Goal: Information Seeking & Learning: Learn about a topic

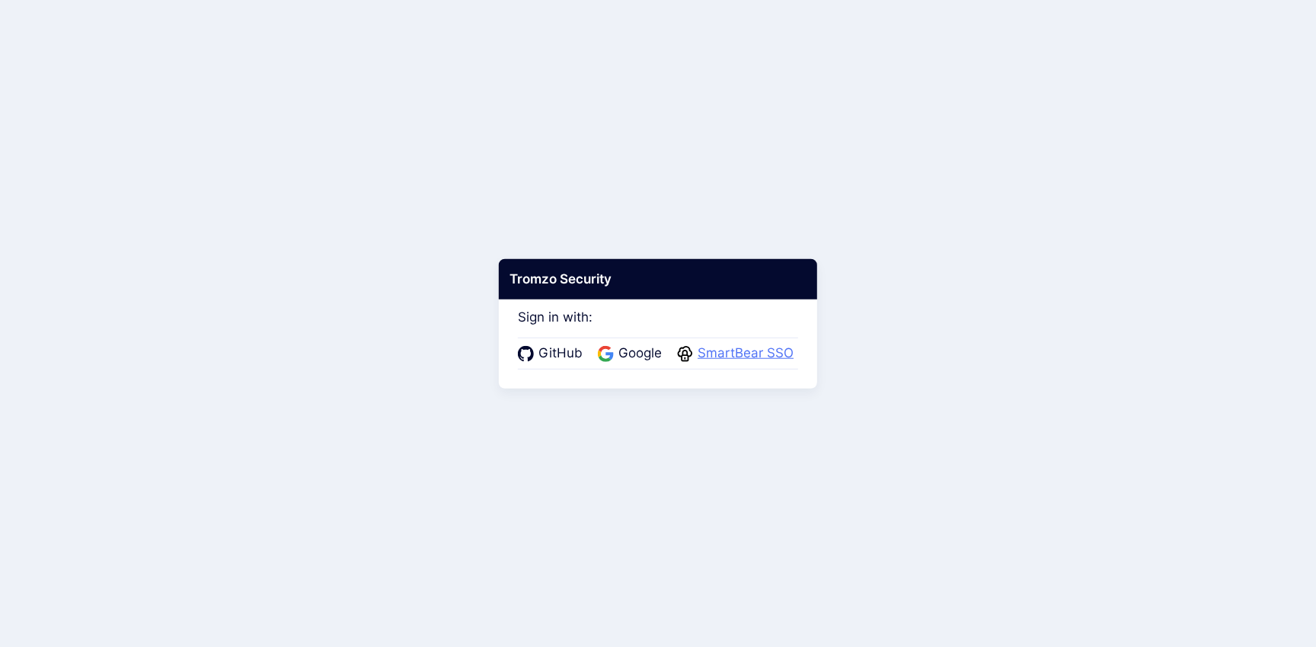
click at [760, 348] on span "SmartBear SSO" at bounding box center [745, 354] width 105 height 20
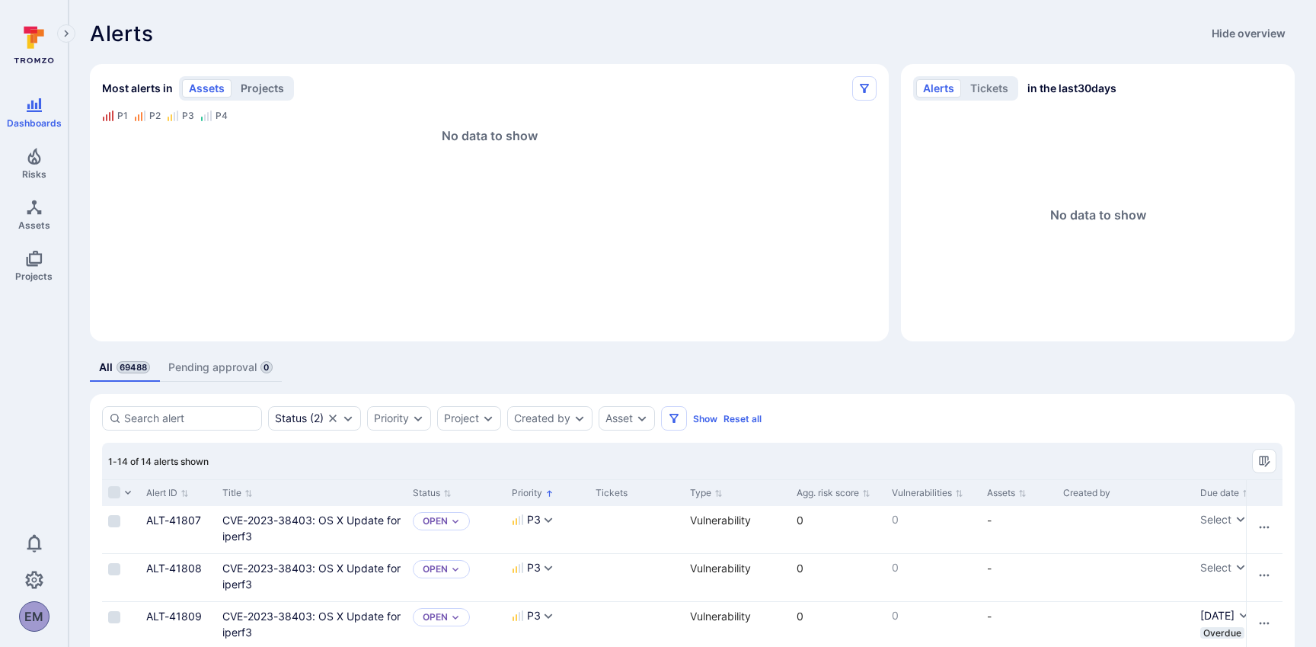
click at [248, 92] on button "projects" at bounding box center [262, 88] width 57 height 18
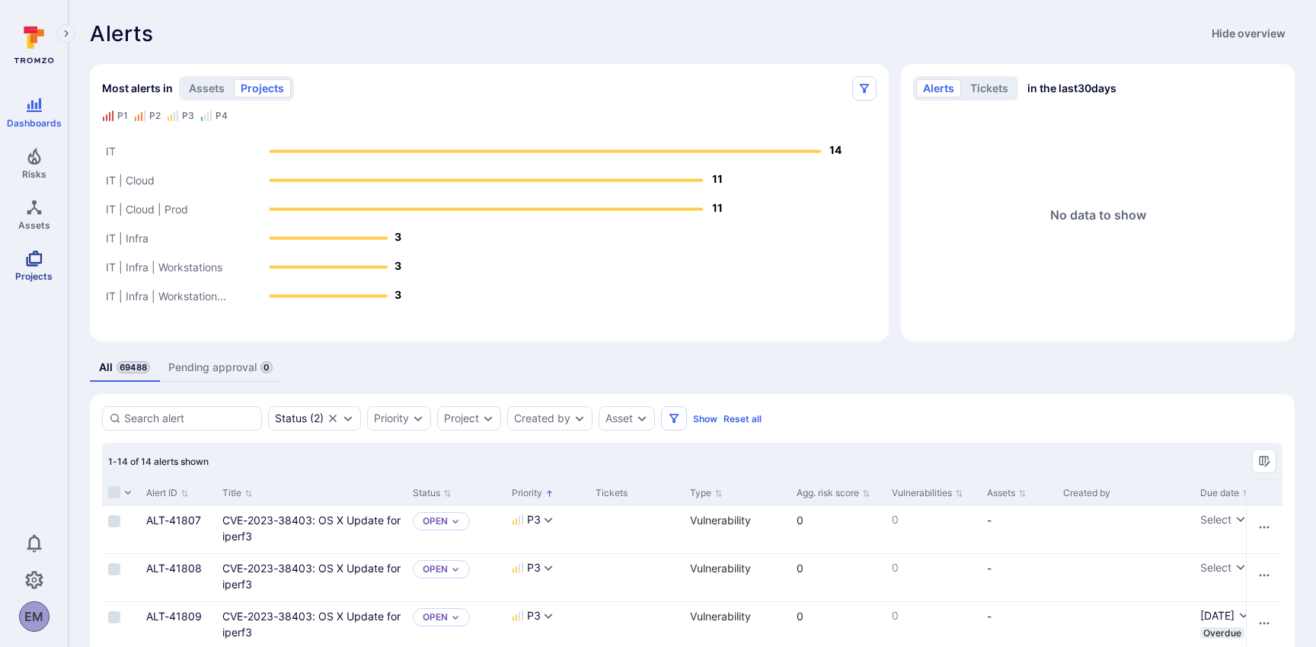
click at [40, 261] on icon "Projects" at bounding box center [34, 259] width 16 height 16
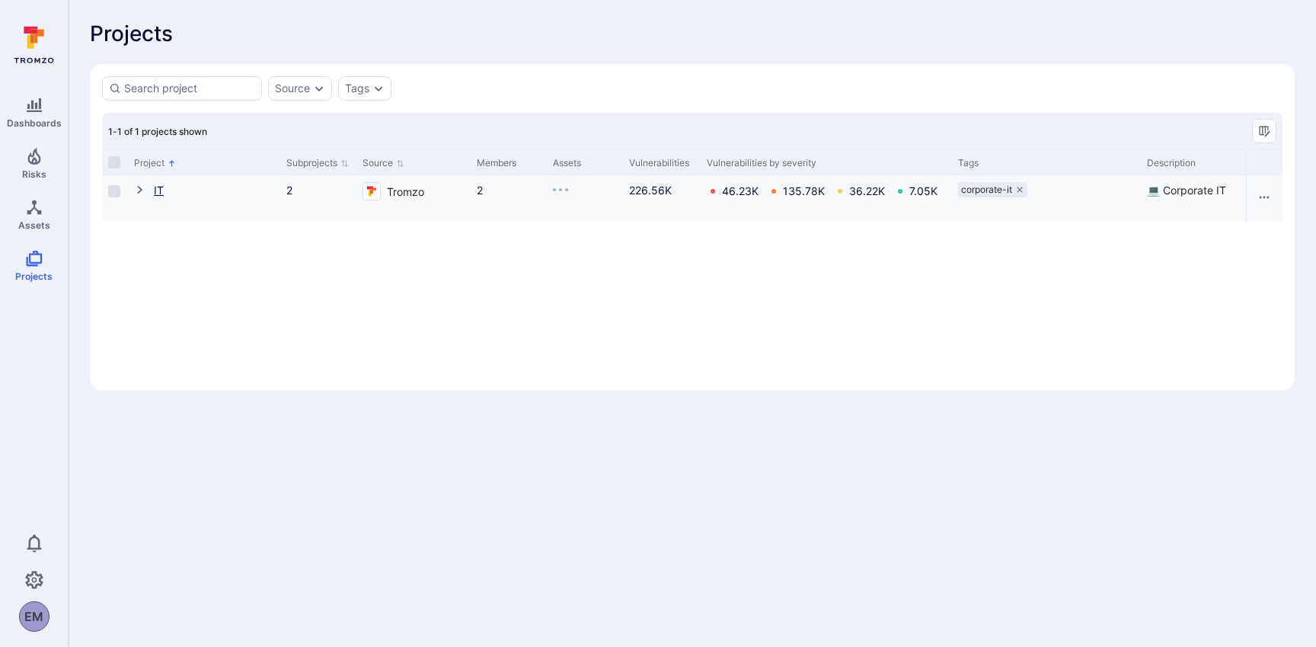
click at [155, 184] on link "IT" at bounding box center [159, 190] width 10 height 13
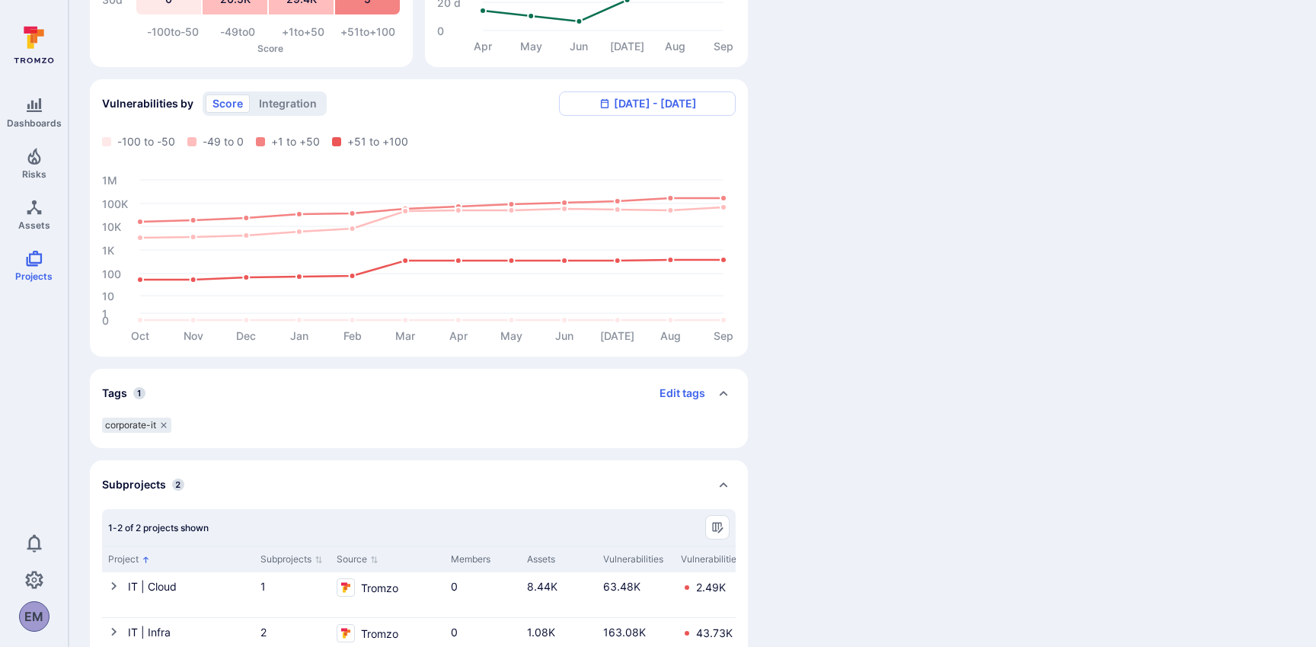
scroll to position [472, 0]
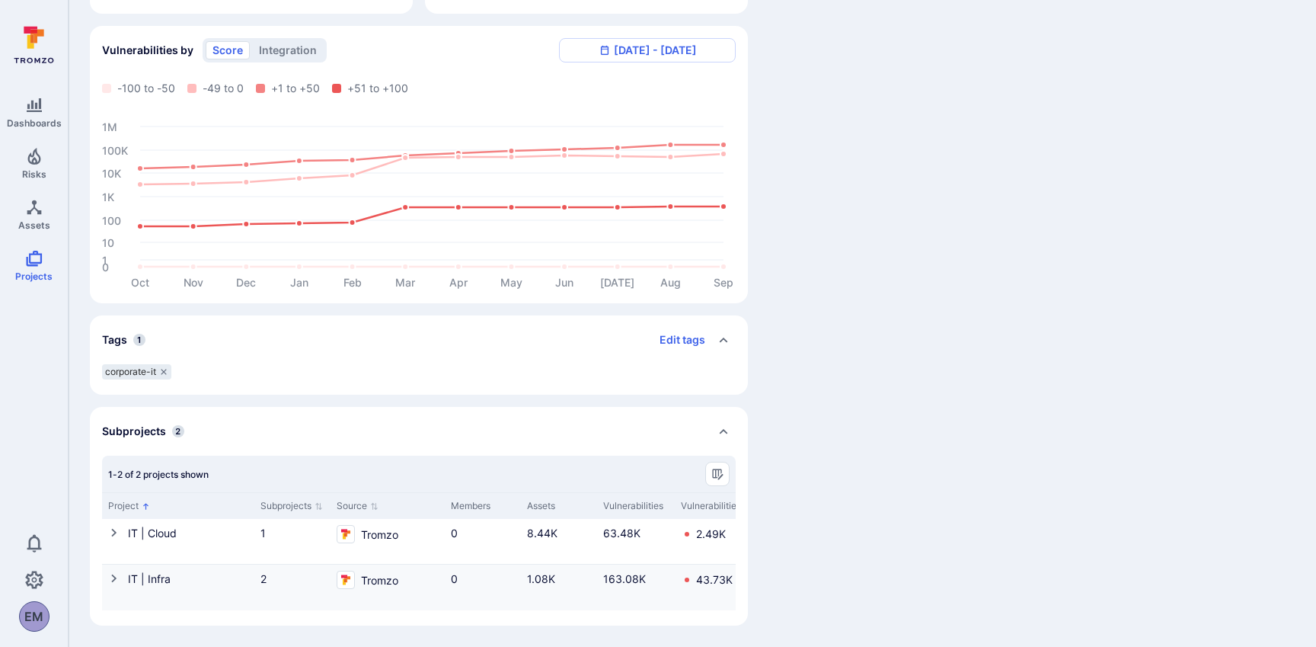
click at [115, 580] on icon "Cell for Project" at bounding box center [114, 578] width 12 height 12
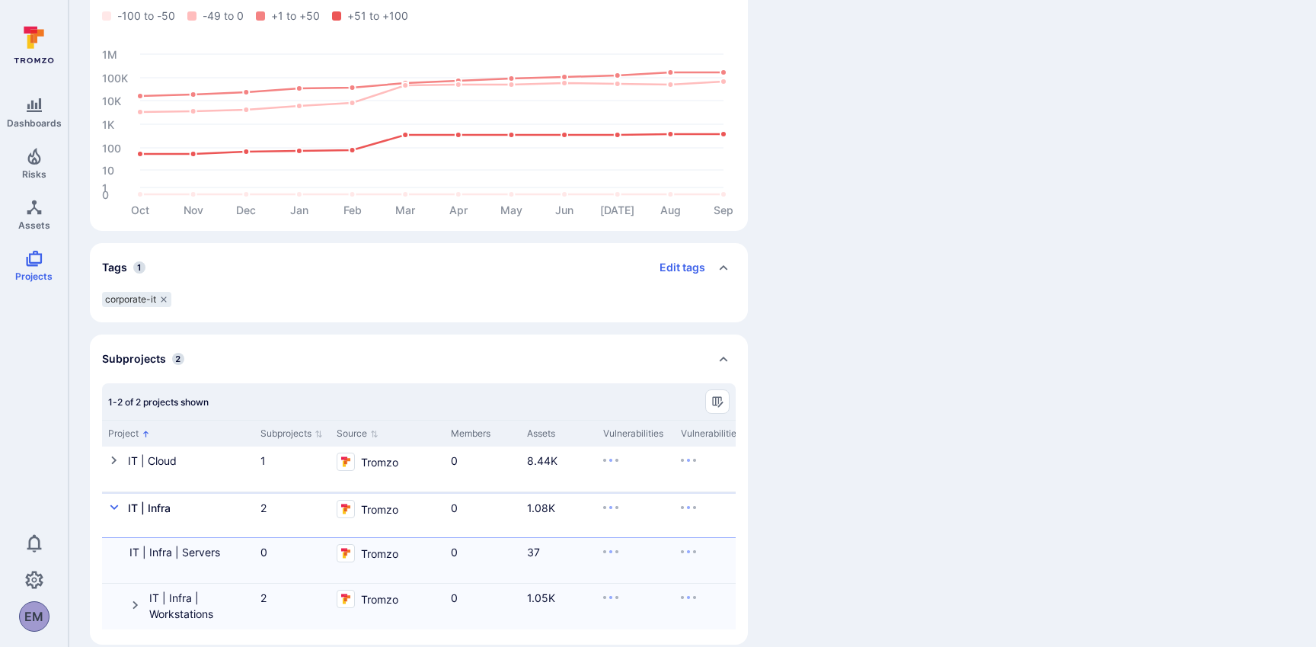
scroll to position [564, 0]
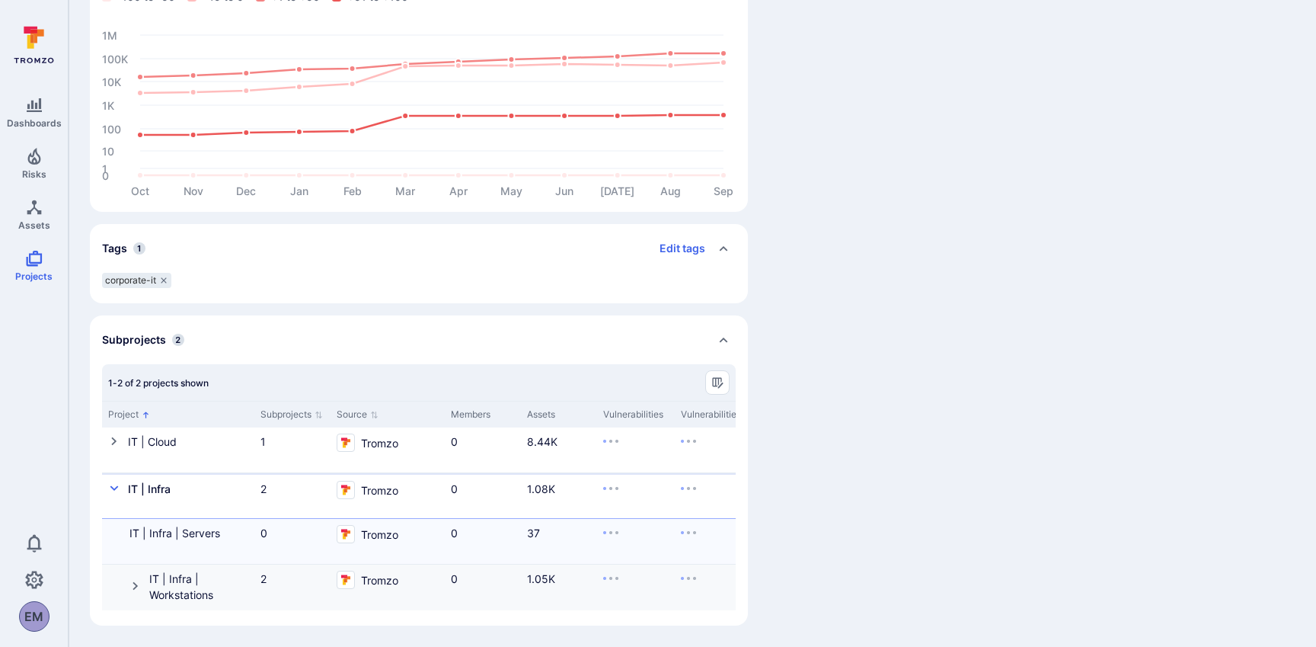
click at [135, 585] on icon "Cell for Project" at bounding box center [135, 586] width 12 height 12
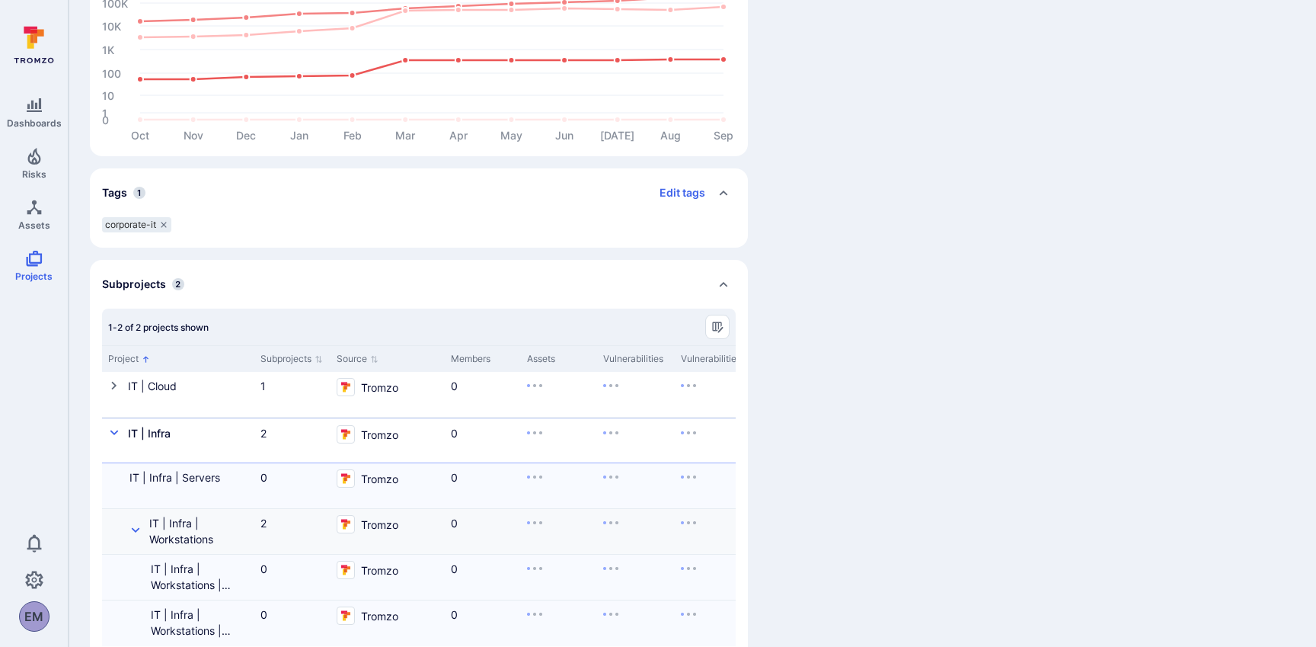
scroll to position [655, 0]
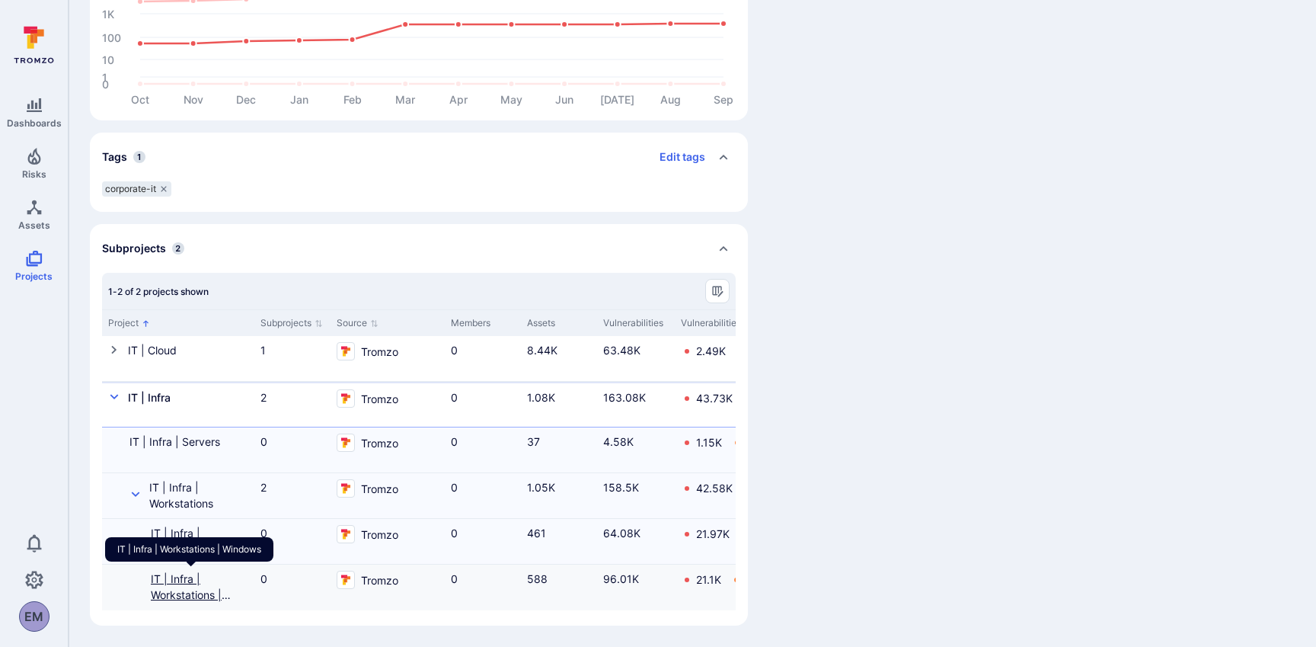
click at [186, 578] on link "IT | Infra | Workstations | Windows" at bounding box center [191, 594] width 80 height 45
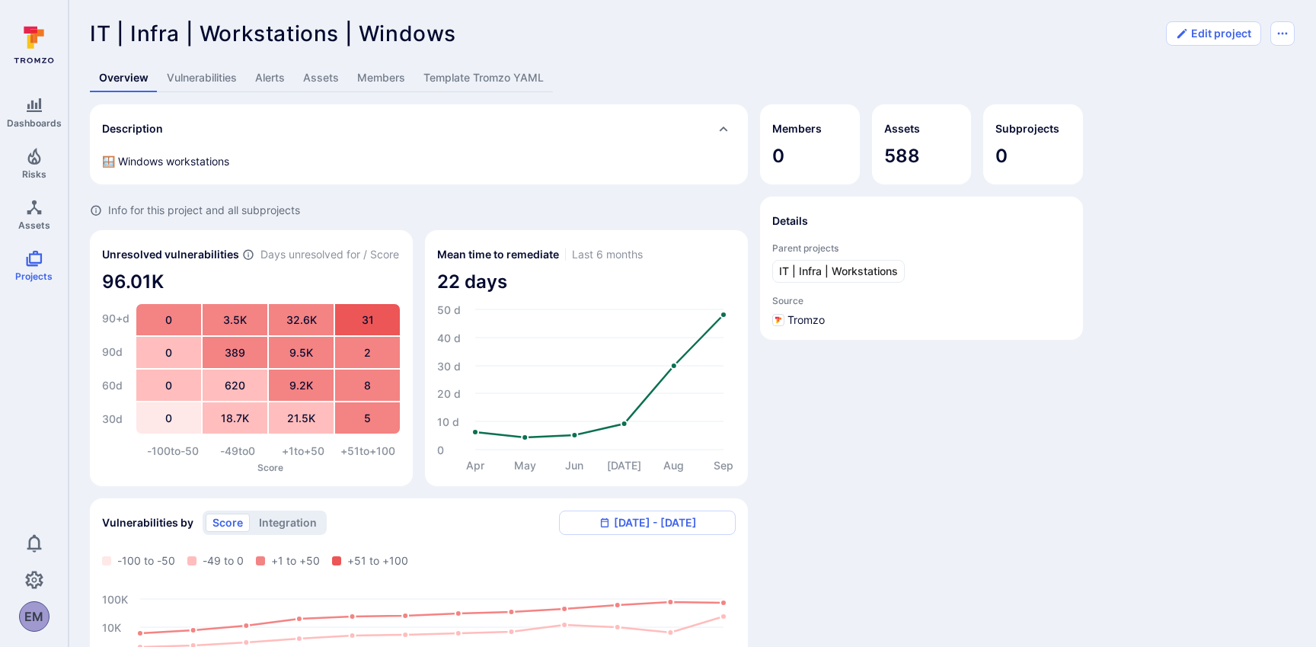
click at [330, 75] on link "Assets" at bounding box center [321, 78] width 54 height 28
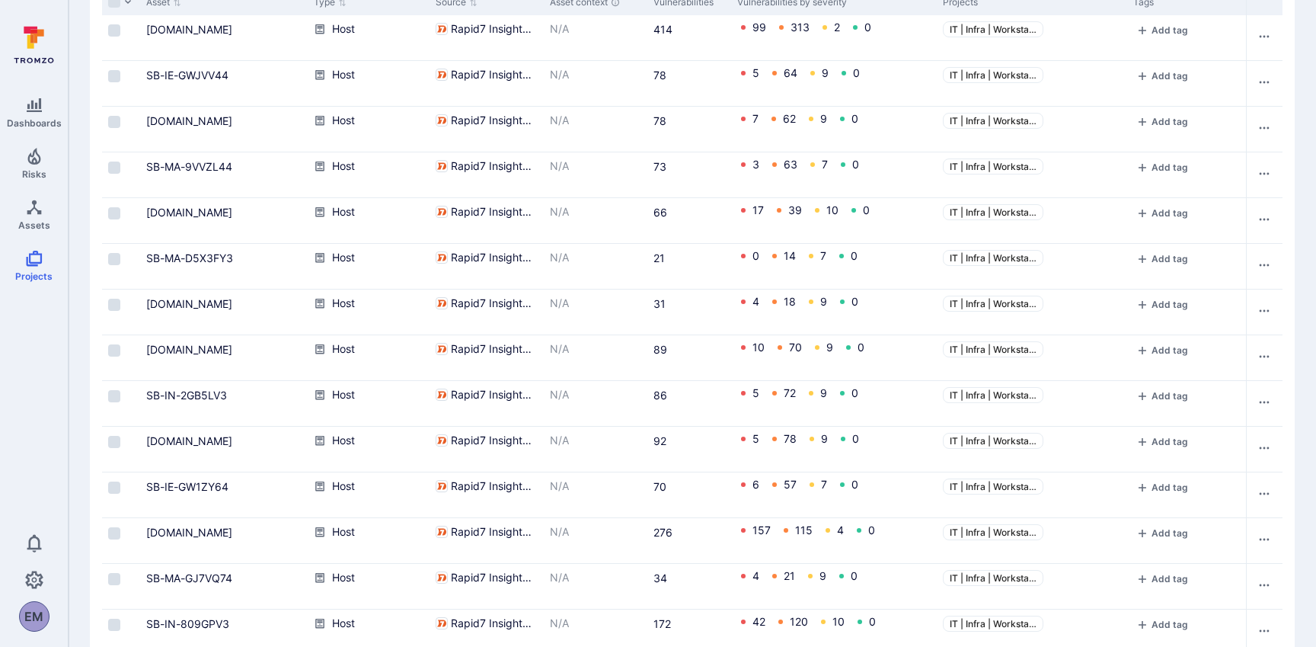
scroll to position [310, 0]
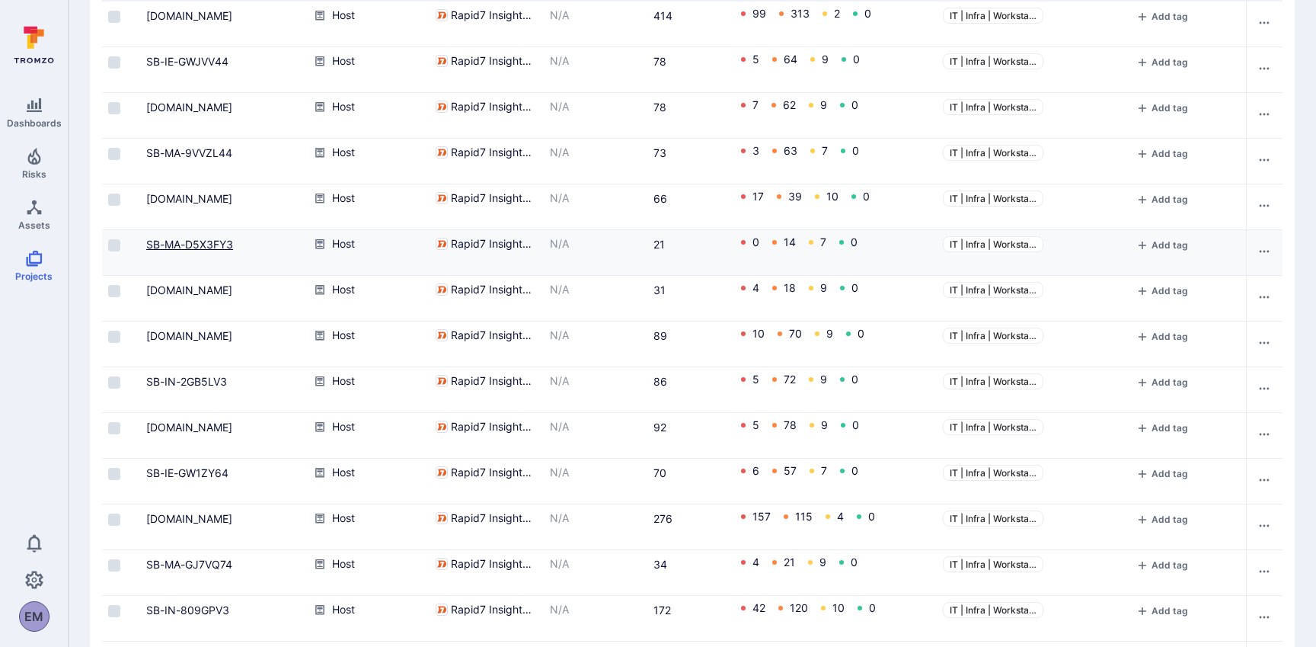
click at [189, 248] on link "SB-MA-D5X3FY3" at bounding box center [189, 244] width 87 height 13
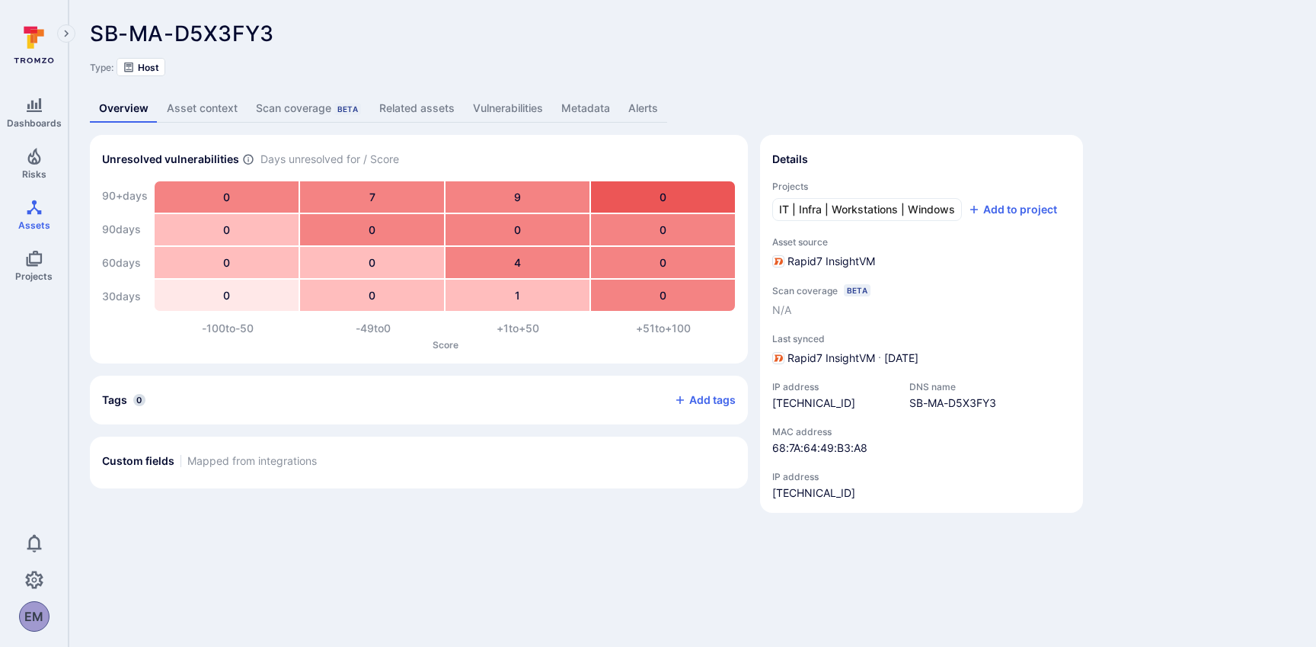
click at [484, 110] on link "Vulnerabilities" at bounding box center [508, 108] width 88 height 28
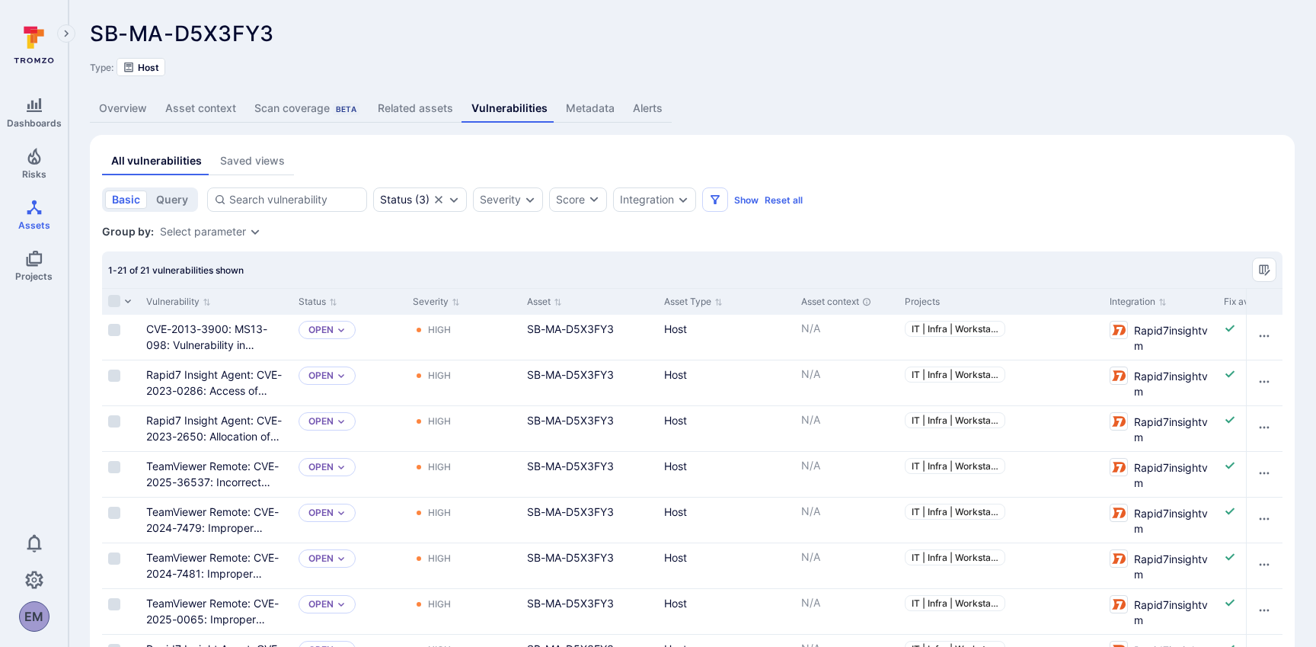
click at [101, 107] on link "Overview" at bounding box center [123, 108] width 66 height 28
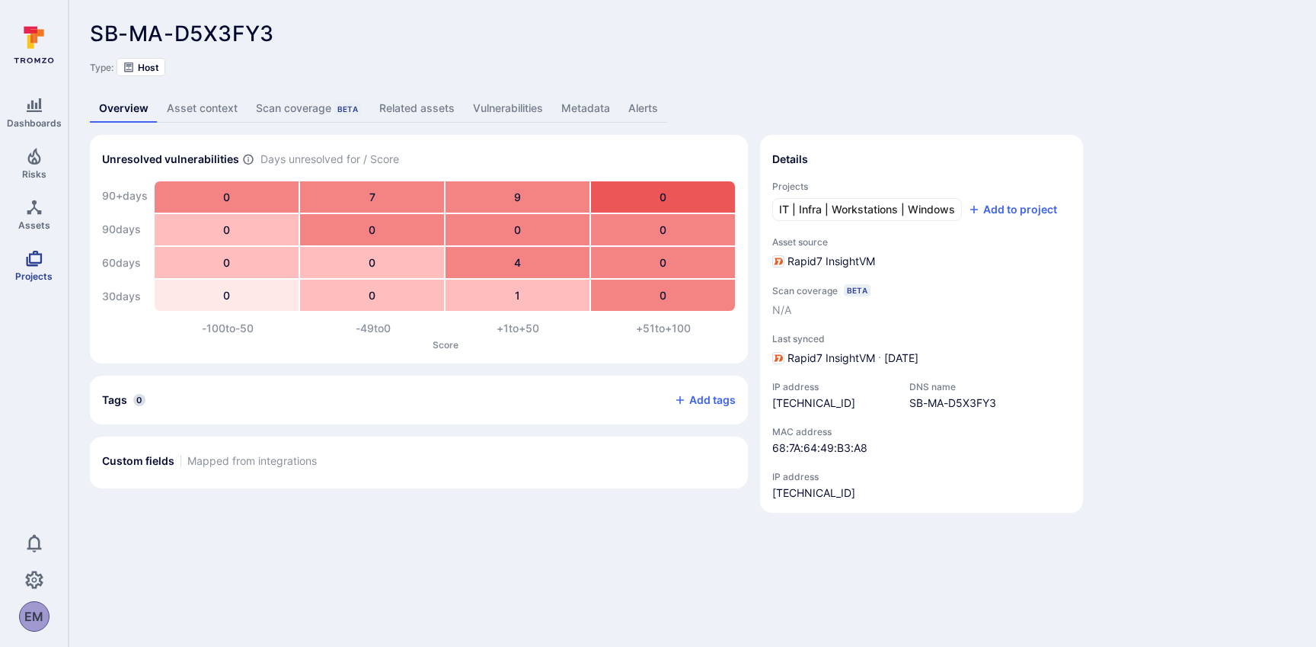
click at [30, 265] on icon "Projects" at bounding box center [34, 258] width 18 height 18
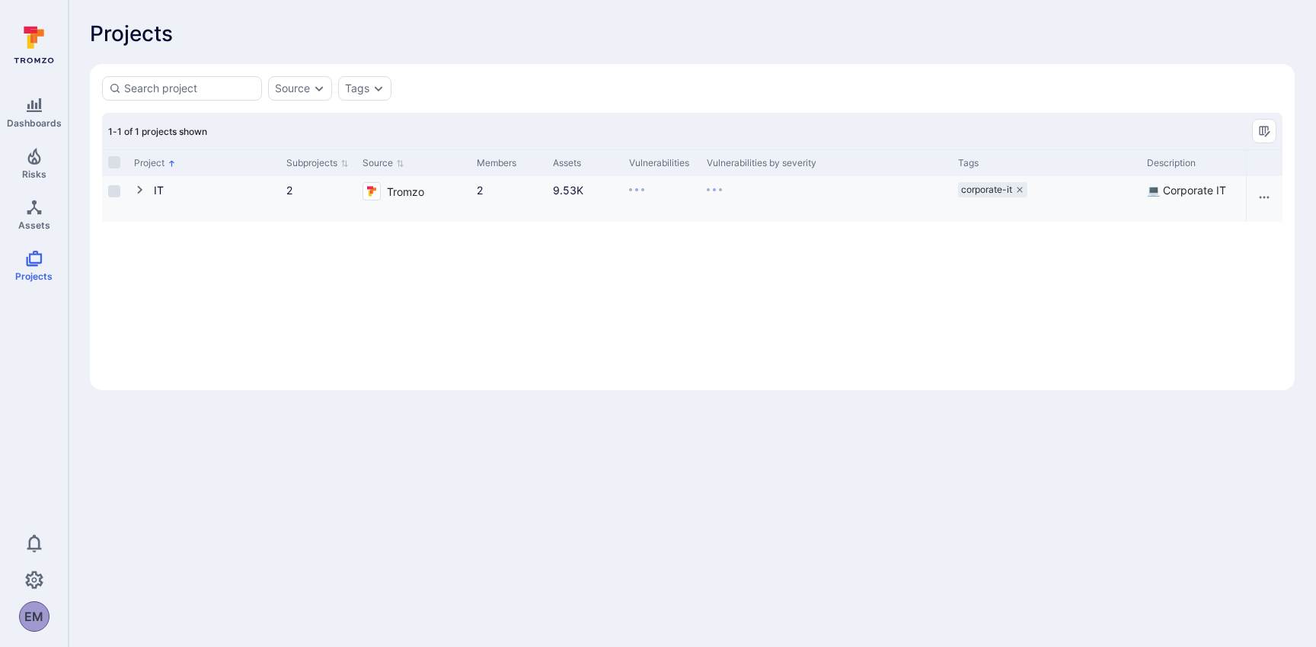
click at [143, 187] on icon "Cell for Project" at bounding box center [140, 190] width 12 height 12
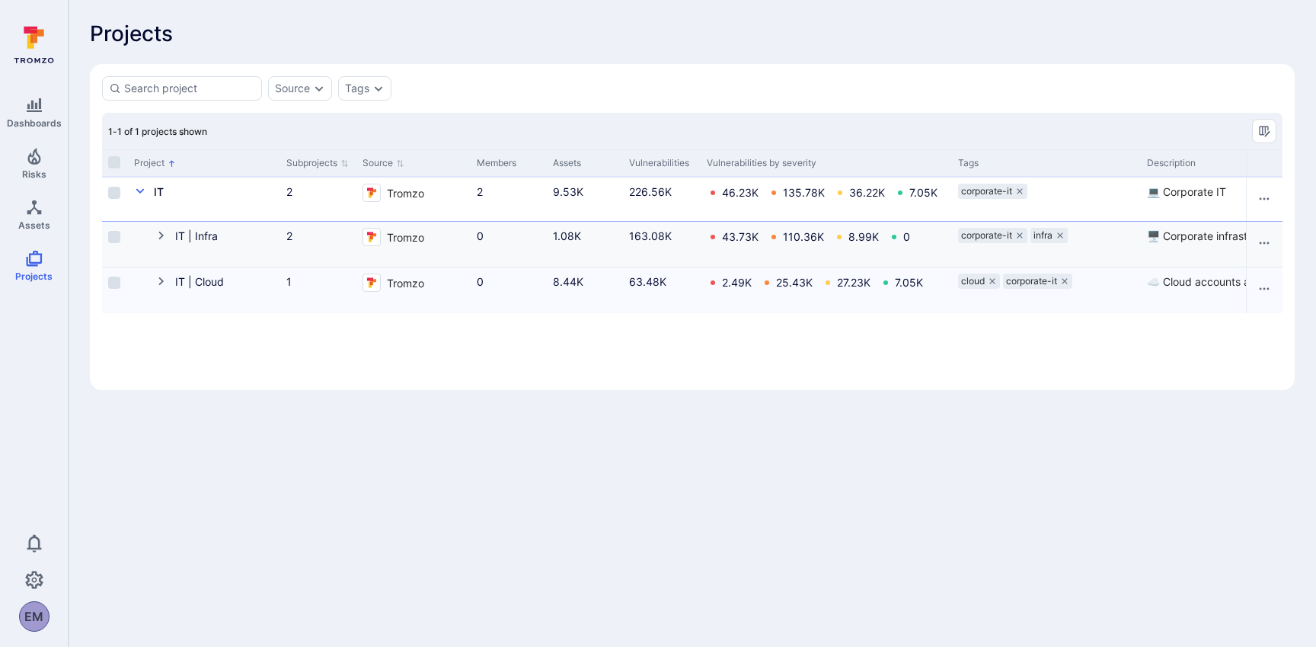
click at [160, 241] on icon "Cell for Project" at bounding box center [161, 235] width 12 height 12
